Goal: Navigation & Orientation: Find specific page/section

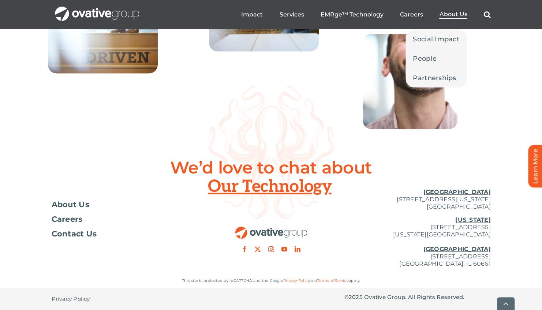
scroll to position [2681, 0]
click at [448, 15] on span "About Us" at bounding box center [453, 14] width 28 height 7
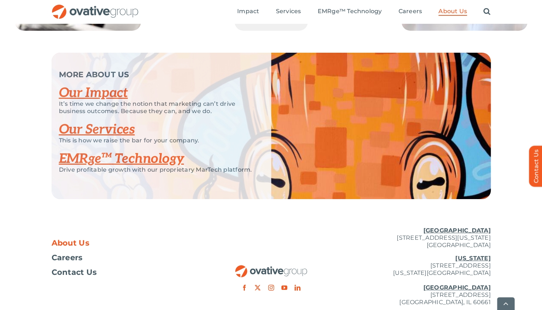
scroll to position [1511, 0]
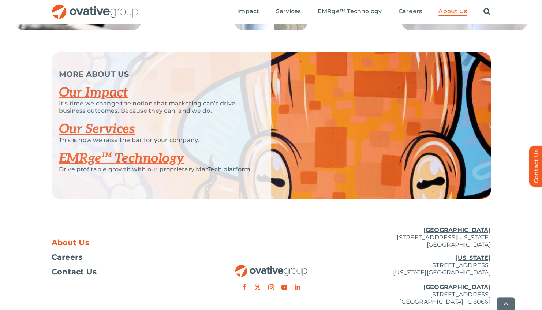
click at [164, 246] on link "About Us" at bounding box center [125, 242] width 146 height 7
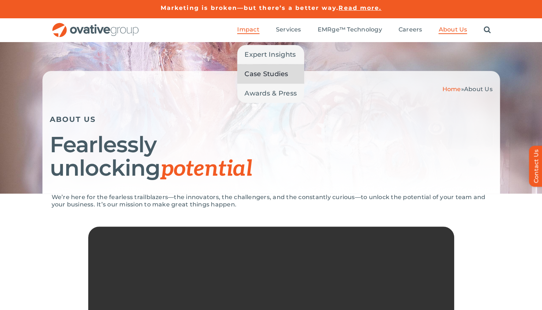
click at [262, 75] on span "Case Studies" at bounding box center [266, 74] width 44 height 10
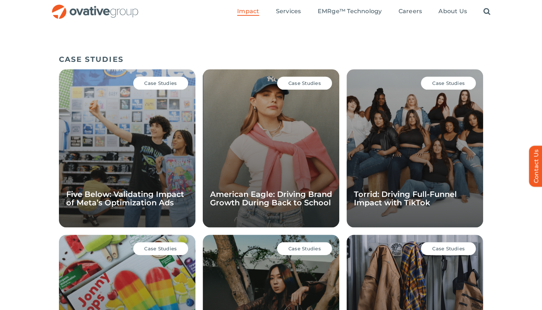
scroll to position [487, 0]
